Goal: Information Seeking & Learning: Find specific fact

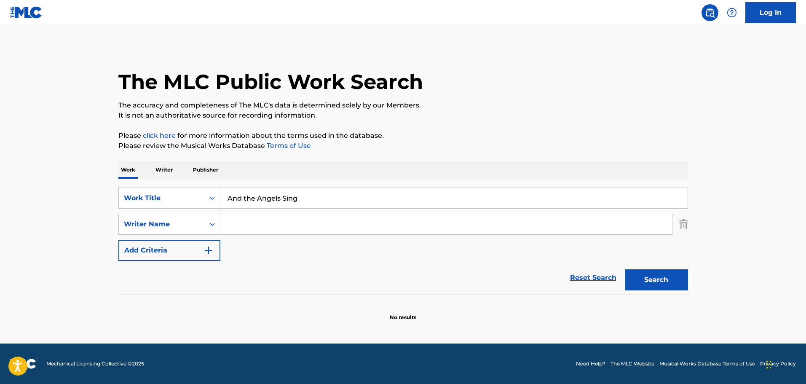
drag, startPoint x: 325, startPoint y: 194, endPoint x: 175, endPoint y: 180, distance: 150.8
click at [175, 180] on div "SearchWithCriteria4a8af7e3-0272-4321-b587-aa459cc04750 Work Title And the Angel…" at bounding box center [403, 236] width 570 height 115
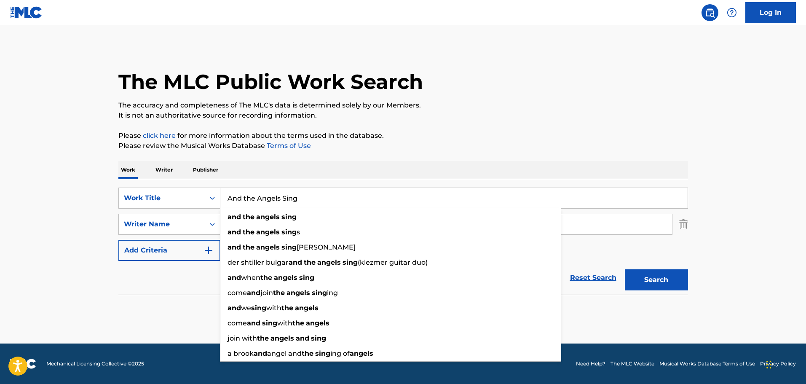
paste input "Krak Da Weazel"
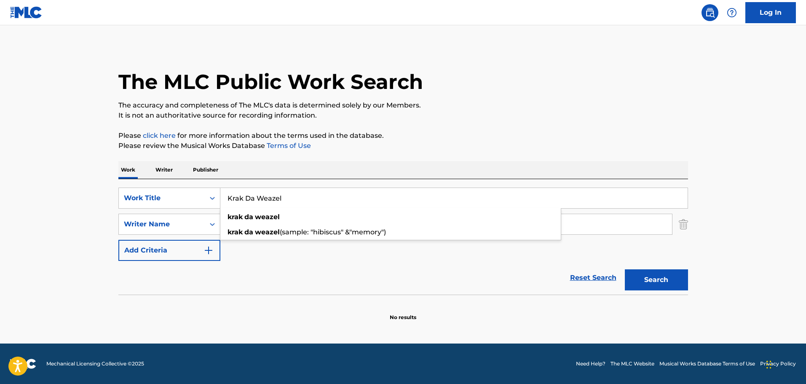
type input "Krak Da Weazel"
drag, startPoint x: 563, startPoint y: 115, endPoint x: 577, endPoint y: 130, distance: 20.6
click at [564, 115] on p "It is not an authoritative source for recording information." at bounding box center [403, 115] width 570 height 10
click at [647, 279] on button "Search" at bounding box center [656, 279] width 63 height 21
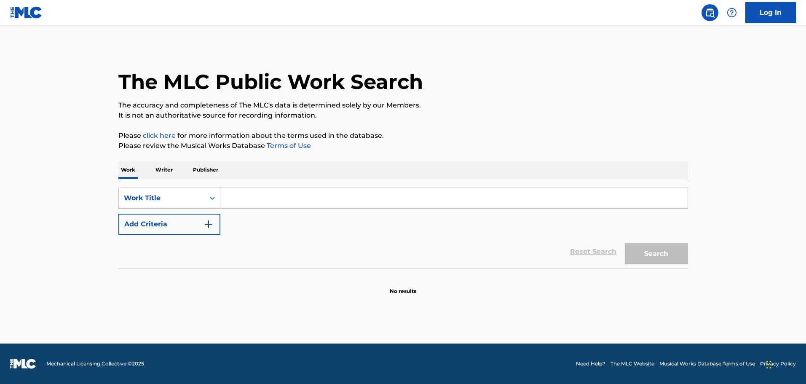
click at [231, 198] on input "Search Form" at bounding box center [453, 198] width 467 height 20
paste input "Krak Da Weazel"
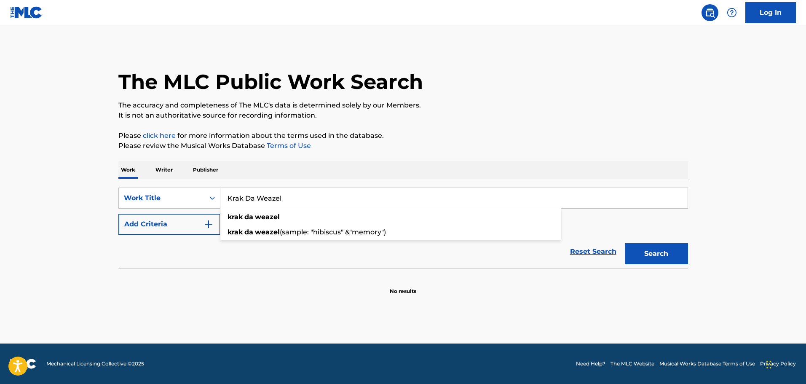
type input "Krak Da Weazel"
click at [676, 261] on button "Search" at bounding box center [656, 253] width 63 height 21
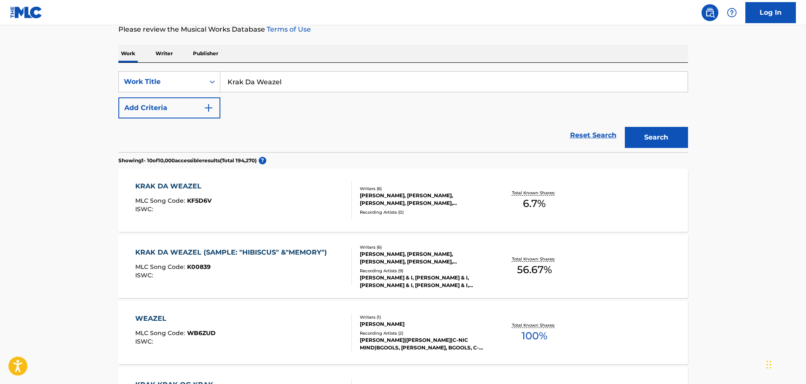
scroll to position [126, 0]
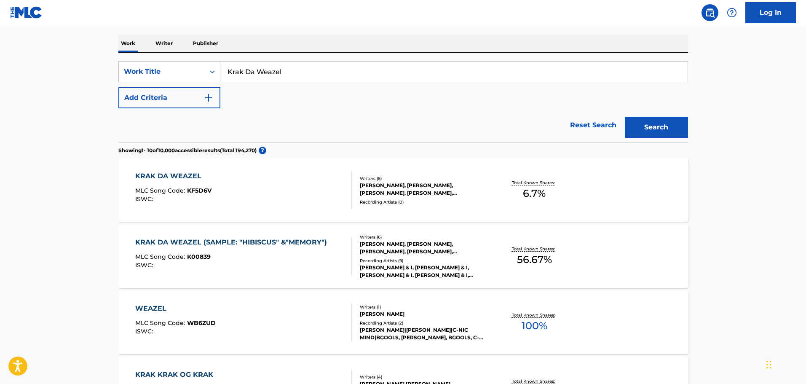
click at [417, 261] on div "Recording Artists ( 9 )" at bounding box center [423, 261] width 127 height 6
